Goal: Task Accomplishment & Management: Use online tool/utility

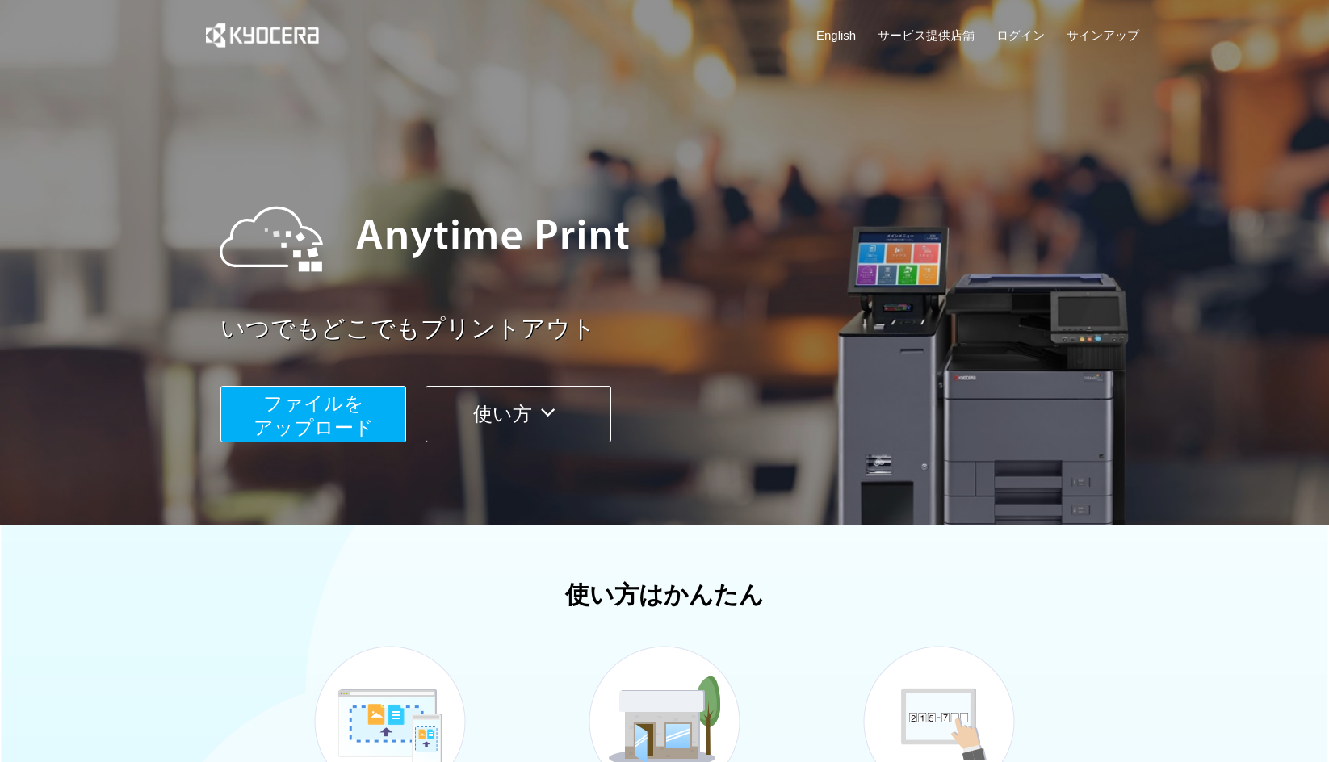
click at [364, 424] on span "ファイルを ​​アップロード" at bounding box center [313, 415] width 120 height 46
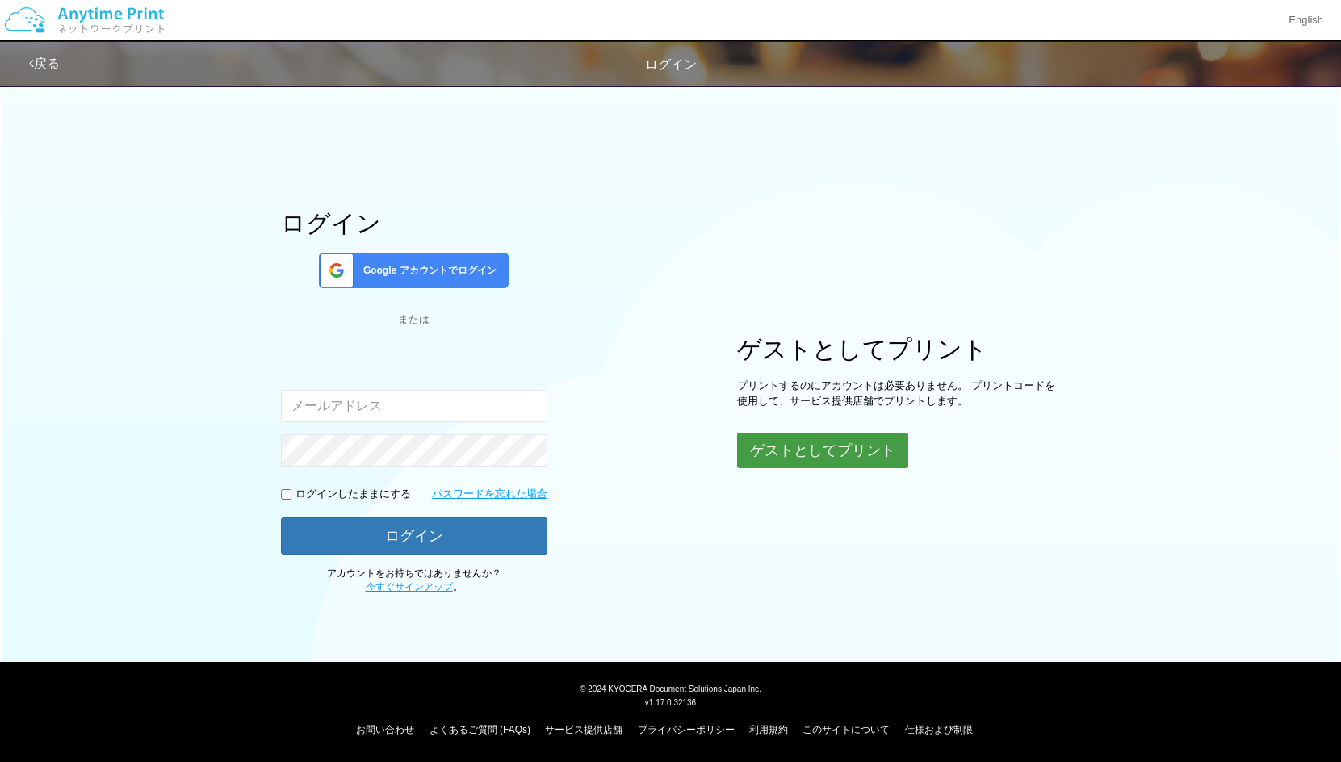
click at [792, 452] on button "ゲストとしてプリント" at bounding box center [822, 451] width 171 height 36
click at [832, 457] on button "ゲストとしてプリント" at bounding box center [822, 451] width 171 height 36
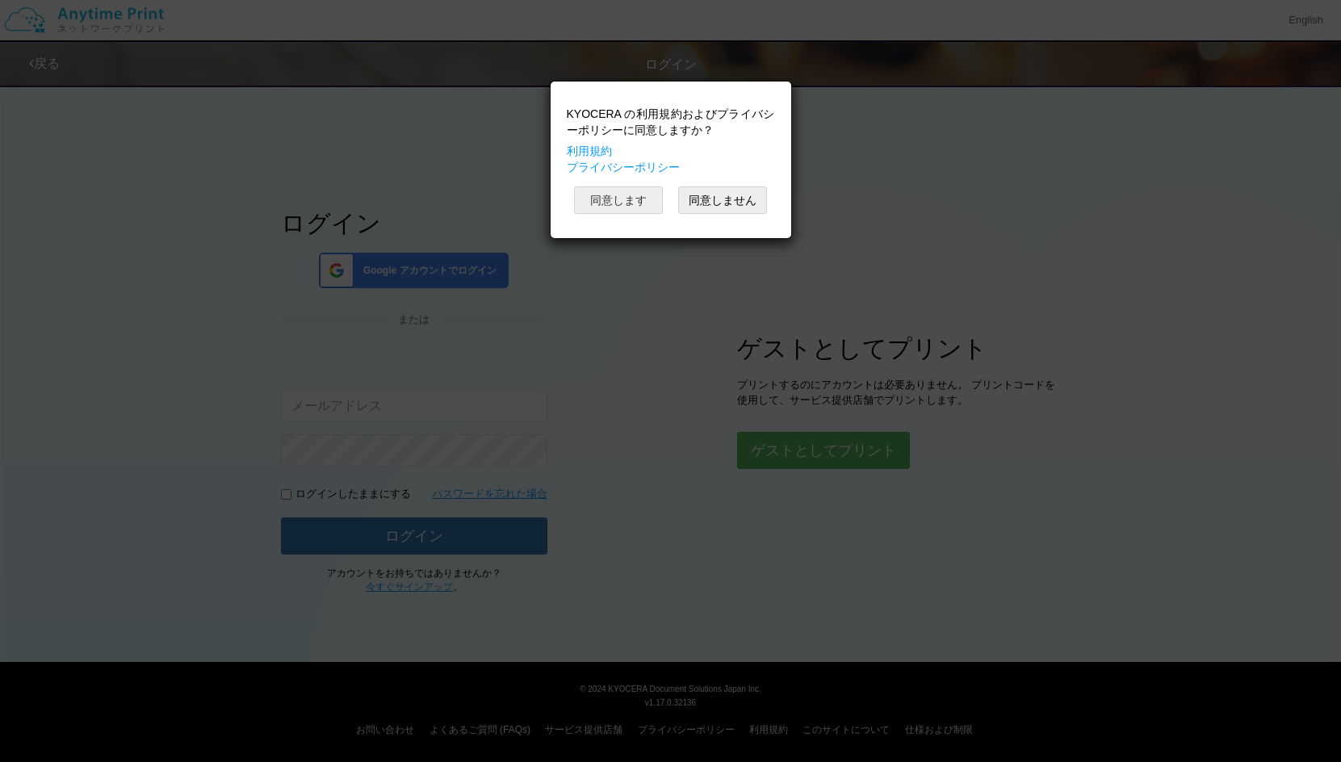
click at [588, 191] on button "同意します" at bounding box center [618, 199] width 89 height 27
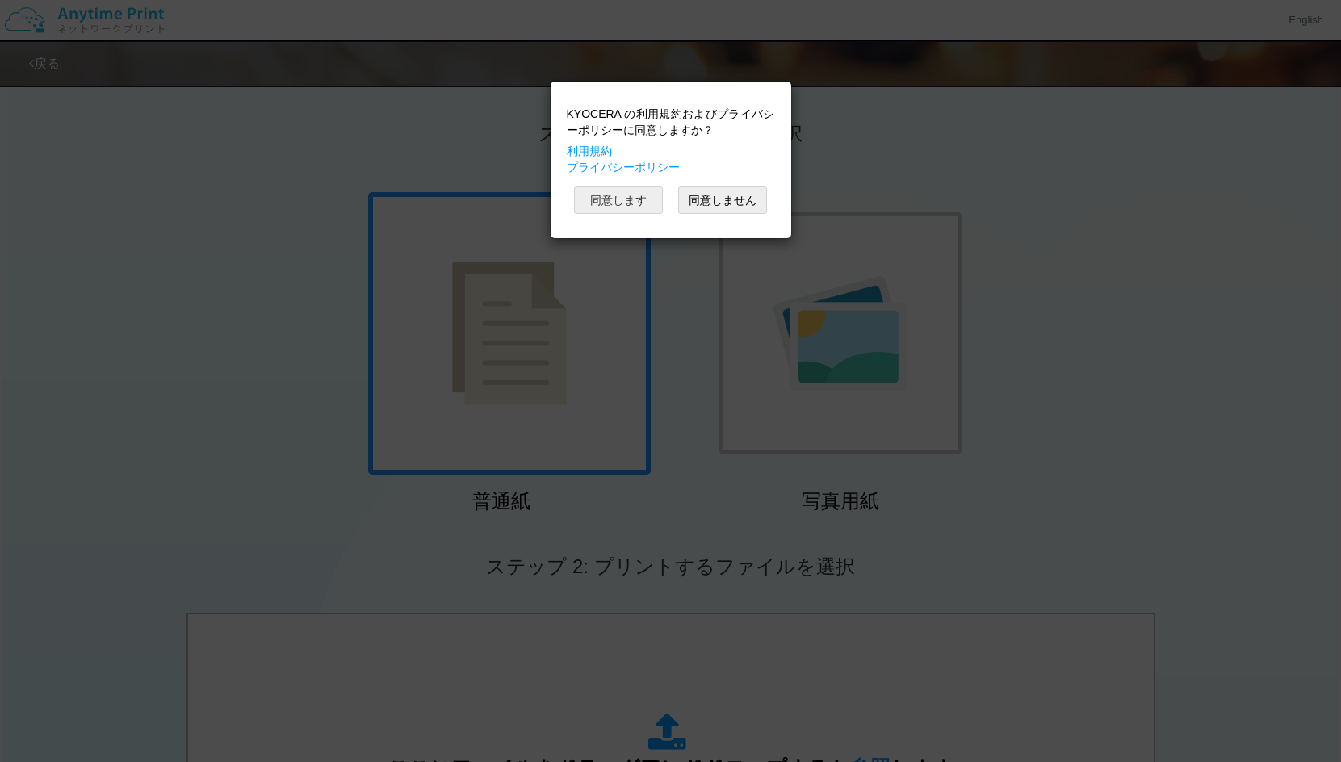
click at [646, 203] on button "同意します" at bounding box center [618, 199] width 89 height 27
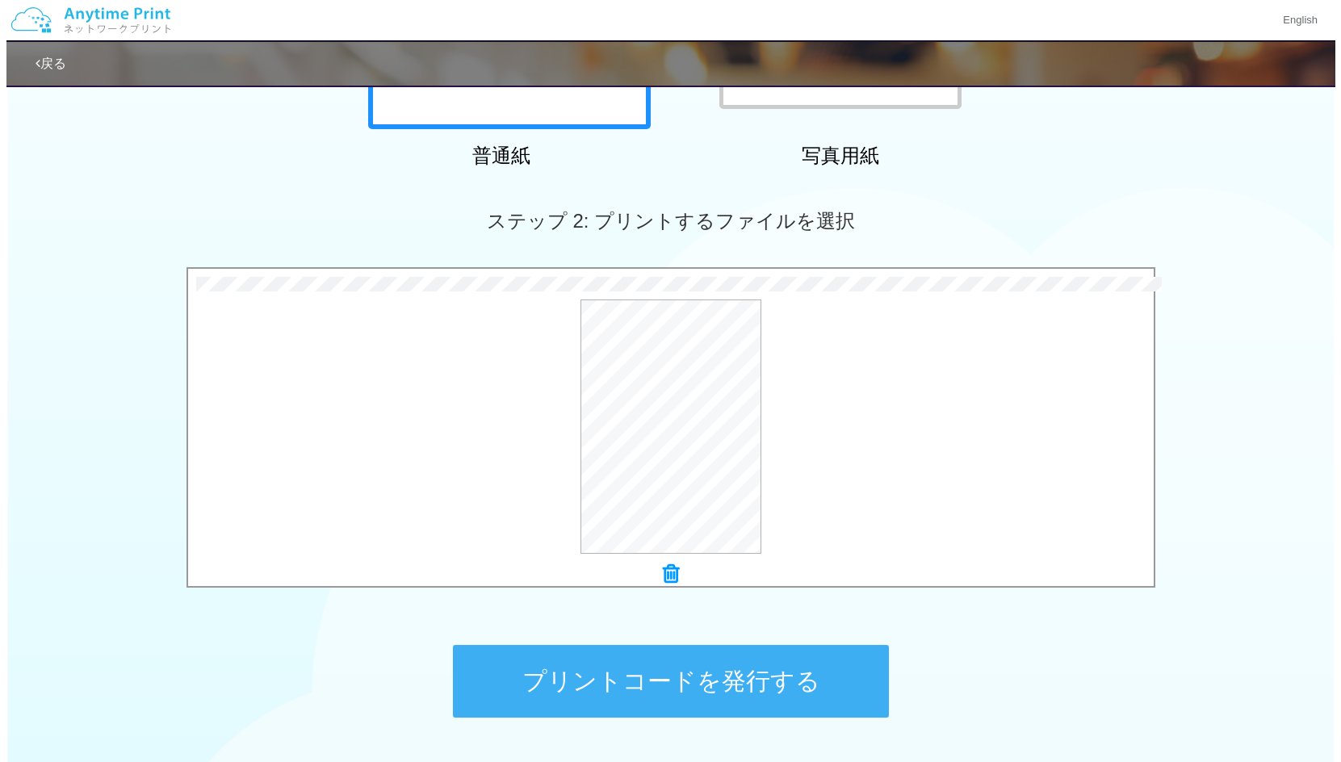
scroll to position [466, 0]
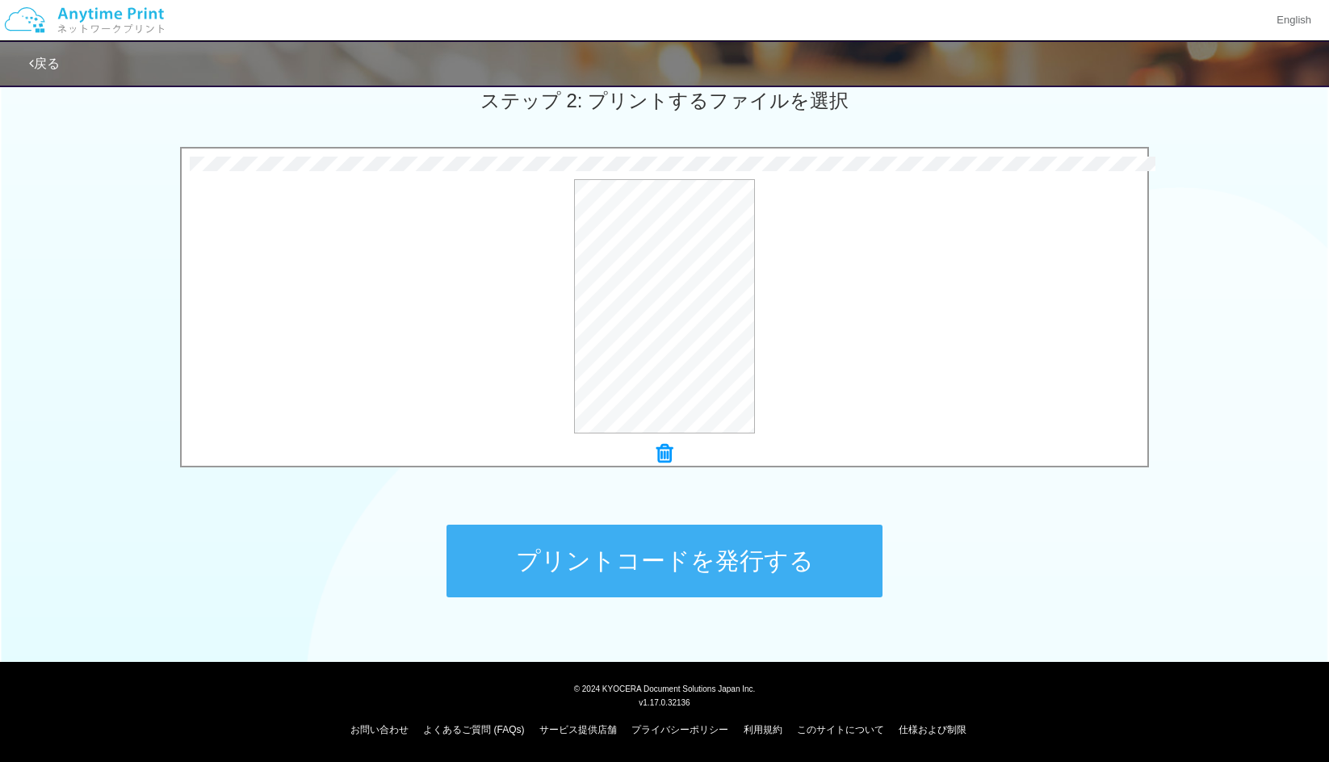
click at [659, 454] on icon at bounding box center [664, 453] width 16 height 21
click at [688, 302] on button "プレビュー" at bounding box center [672, 308] width 76 height 26
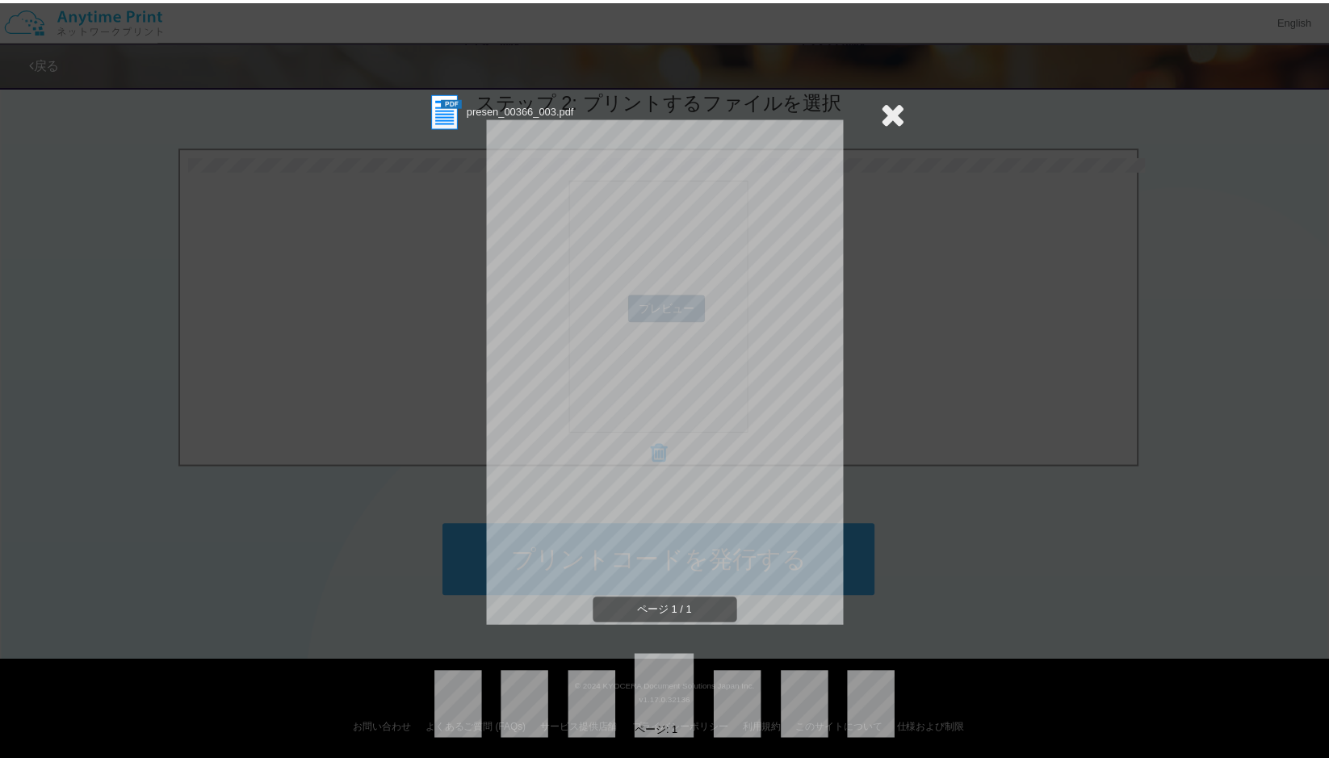
scroll to position [18, 0]
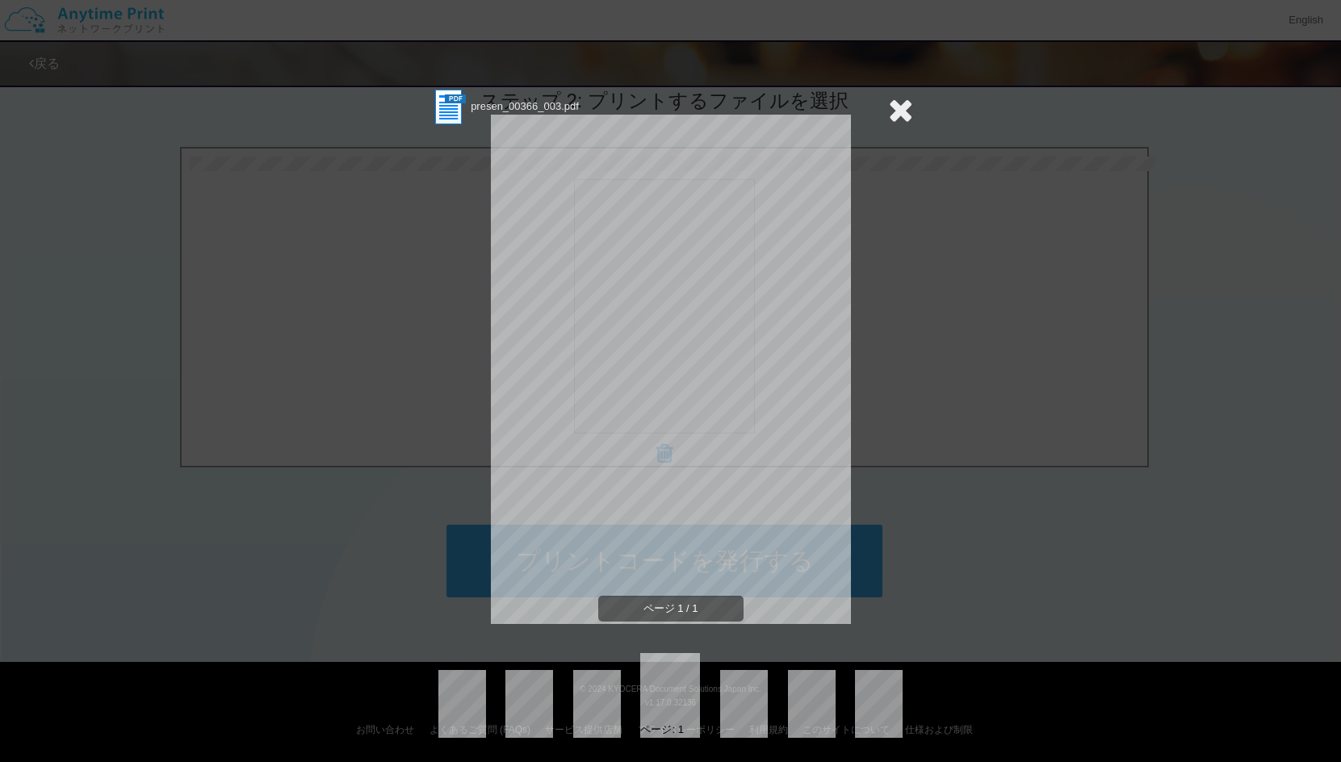
click at [894, 112] on icon at bounding box center [900, 110] width 25 height 32
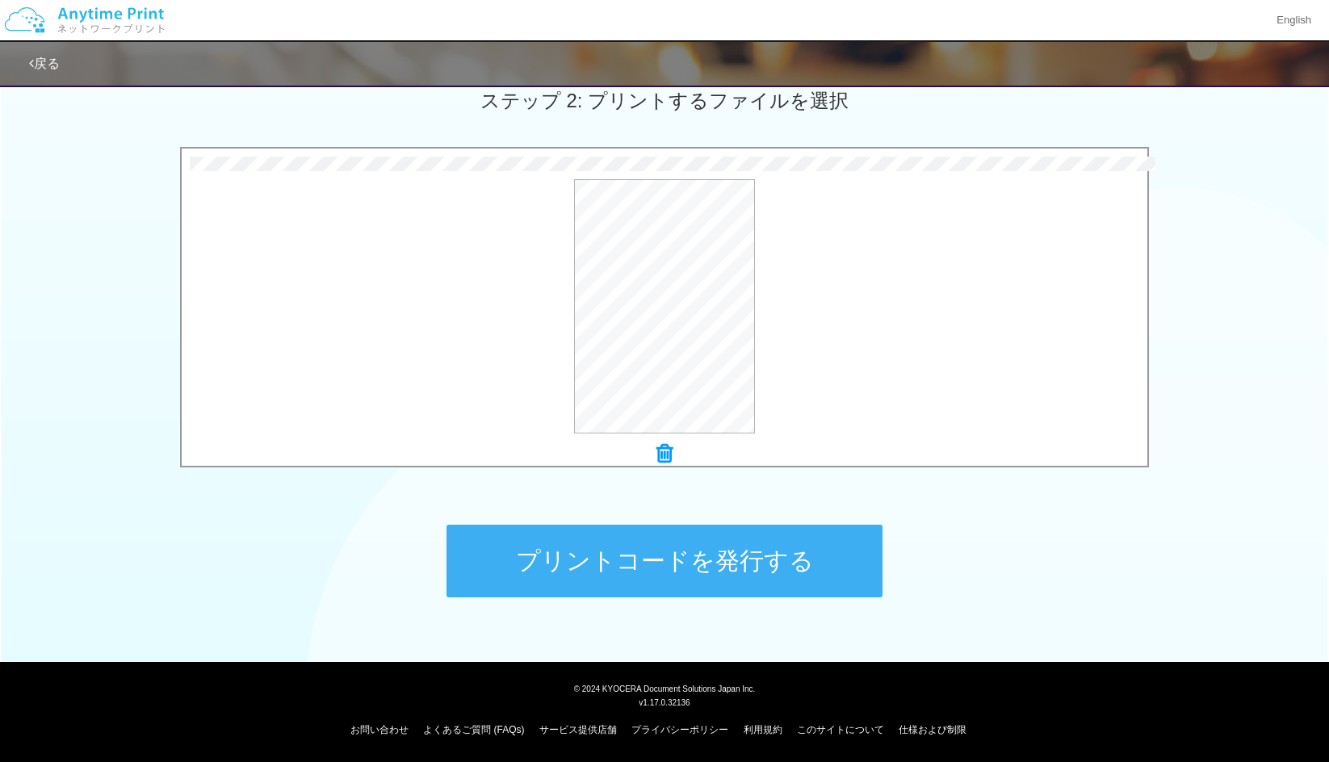
click at [667, 453] on icon at bounding box center [664, 453] width 16 height 21
click at [689, 560] on button "プリントコードを発行する" at bounding box center [664, 561] width 436 height 73
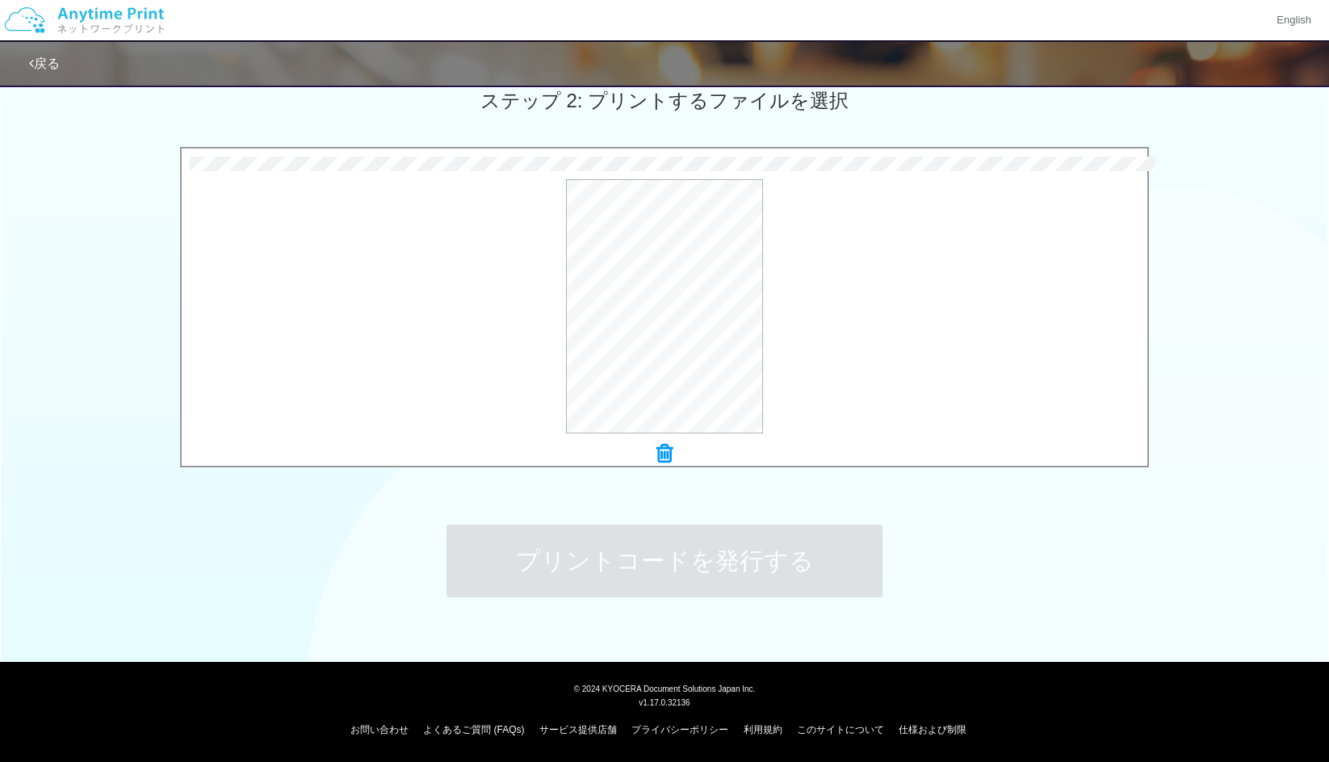
scroll to position [0, 0]
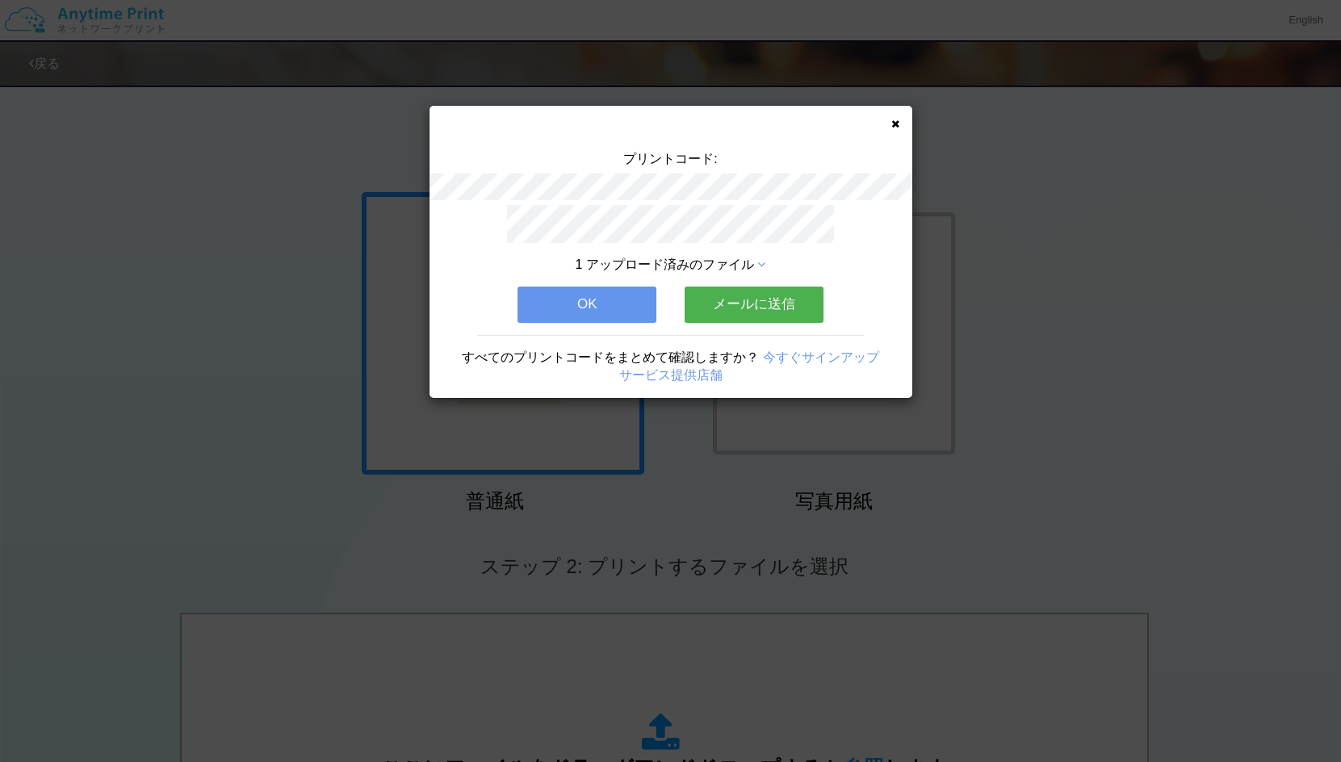
click at [714, 307] on button "メールに送信" at bounding box center [753, 305] width 139 height 36
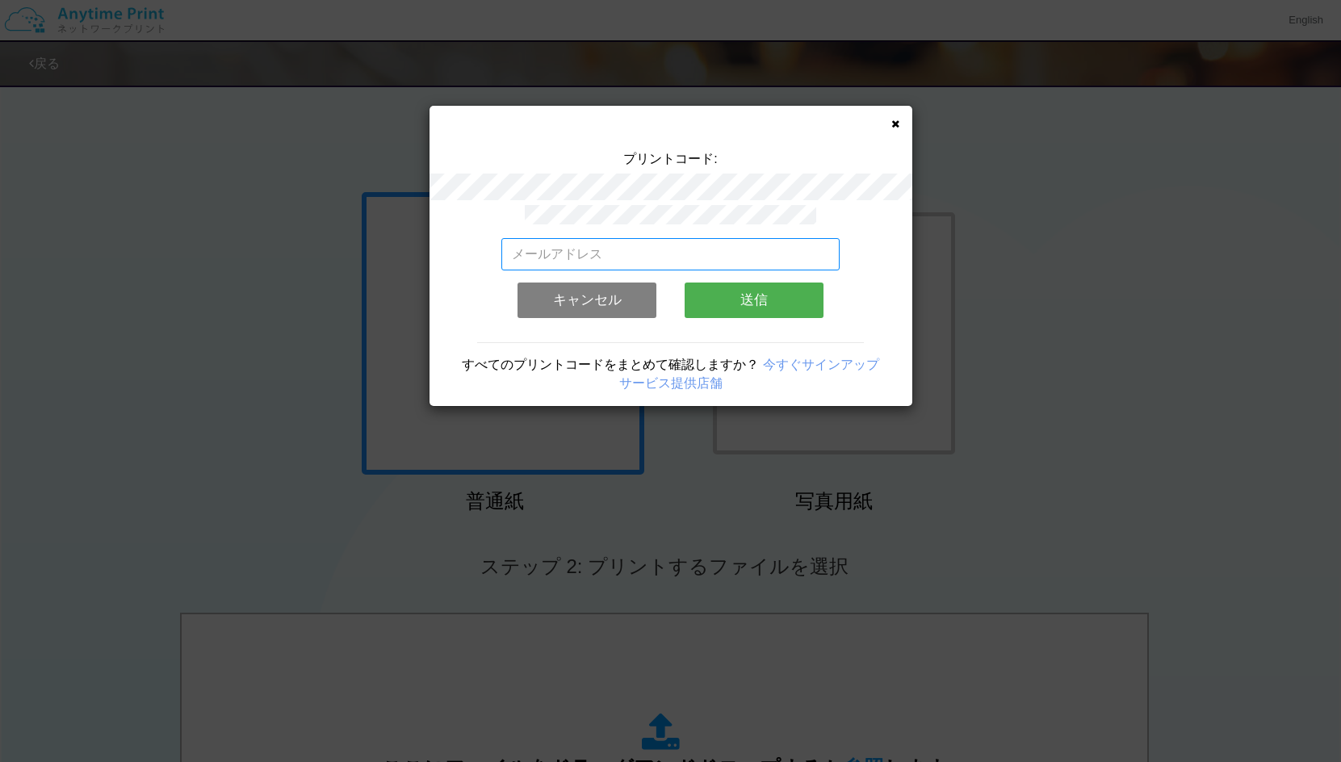
click at [655, 245] on input "email" at bounding box center [670, 254] width 338 height 32
type input "[EMAIL_ADDRESS][DOMAIN_NAME]"
click at [762, 295] on button "送信" at bounding box center [753, 301] width 139 height 36
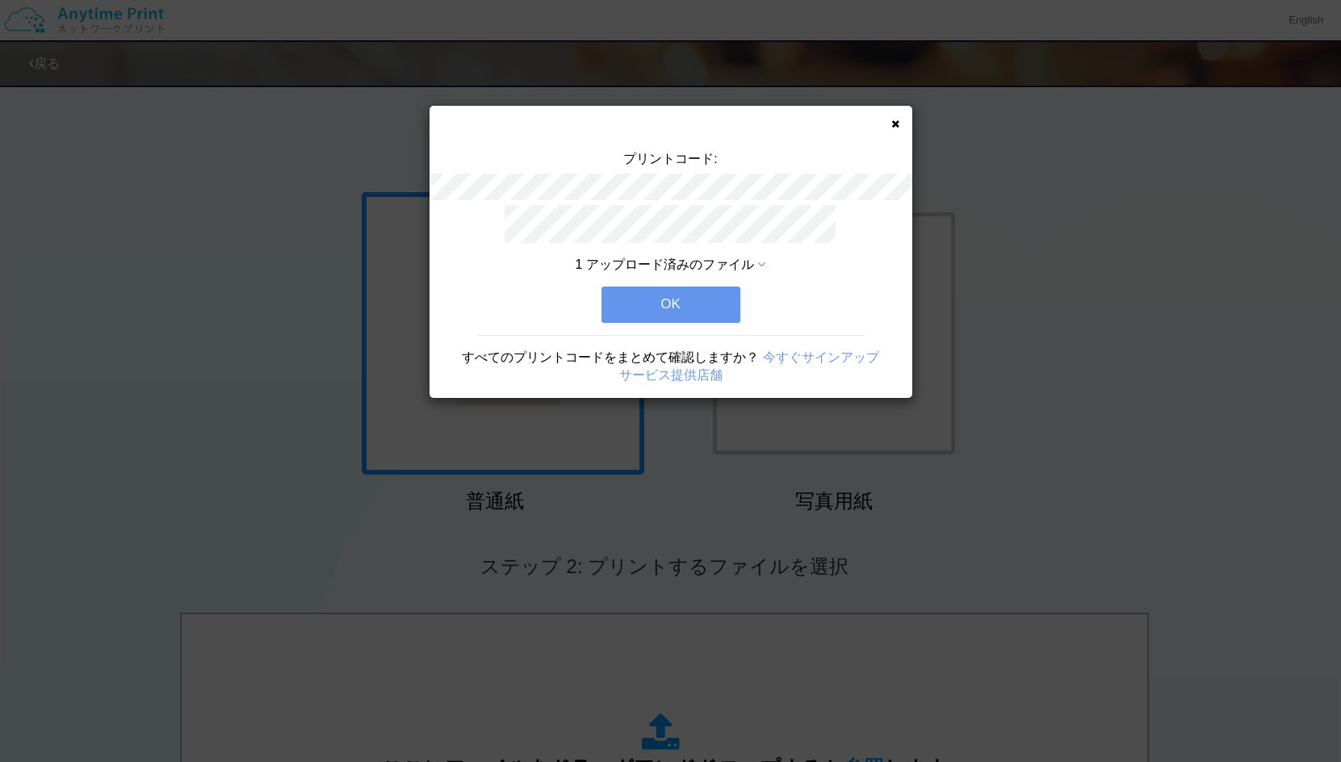
click at [701, 302] on button "OK" at bounding box center [670, 305] width 139 height 36
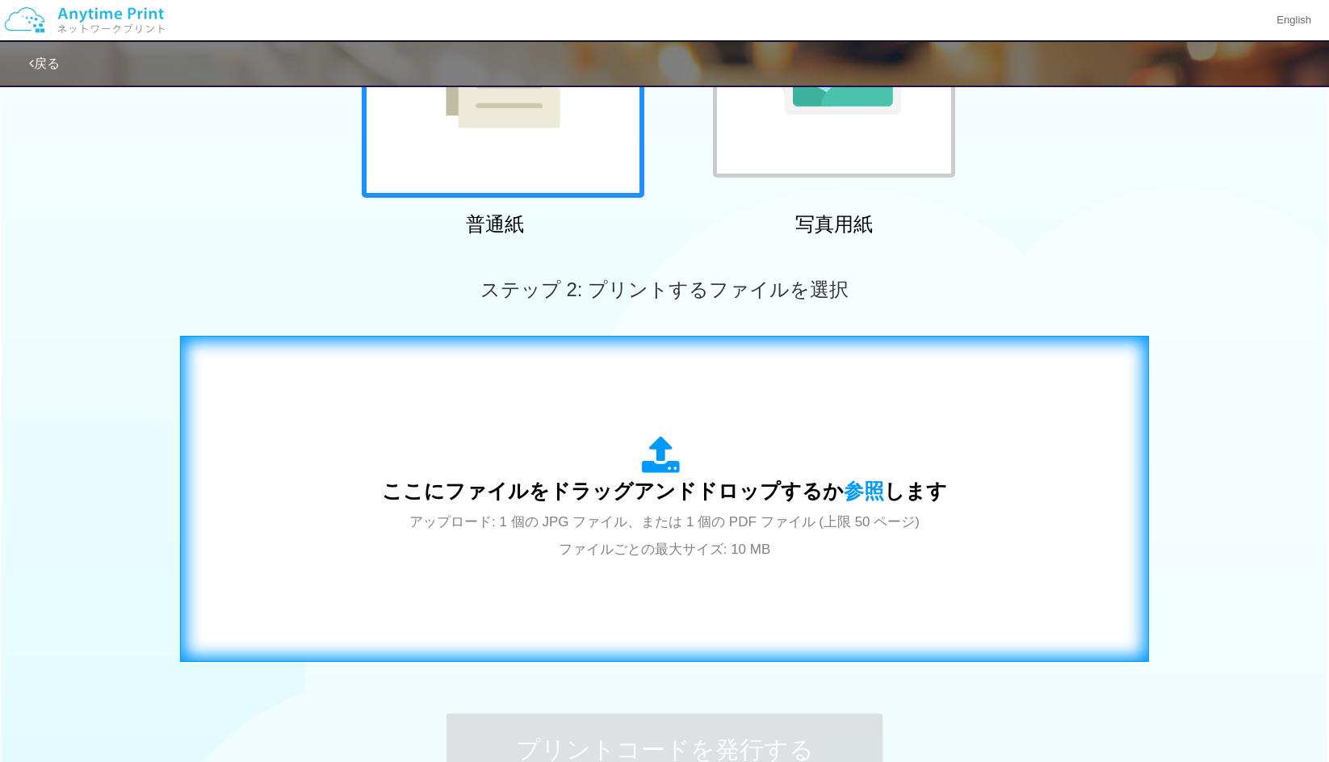
scroll to position [466, 0]
